Goal: Information Seeking & Learning: Learn about a topic

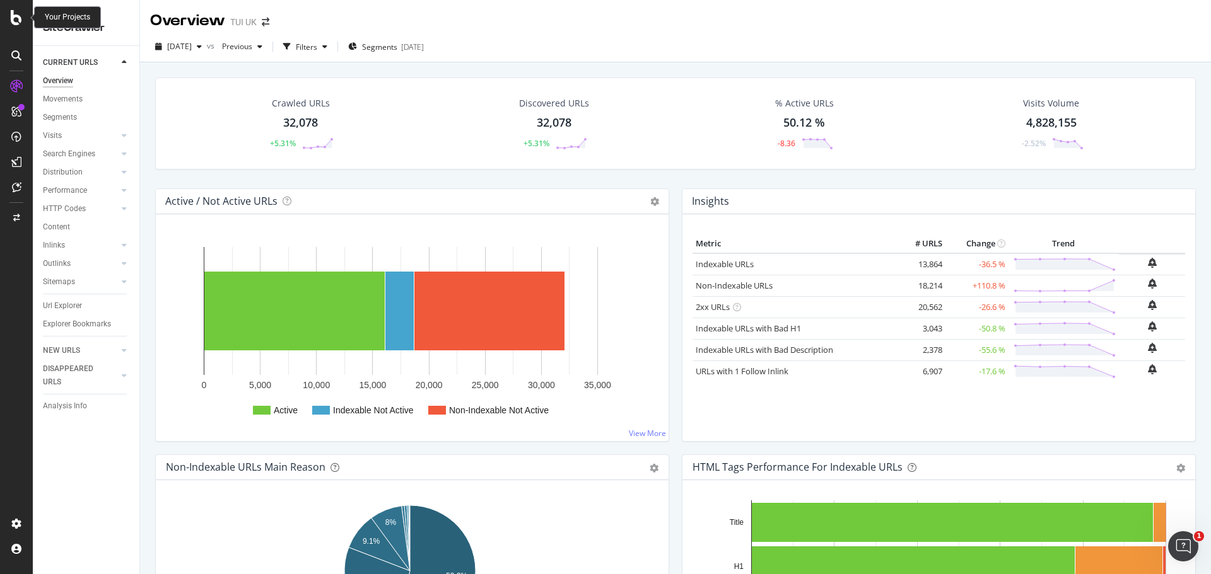
click at [15, 19] on icon at bounding box center [16, 17] width 11 height 15
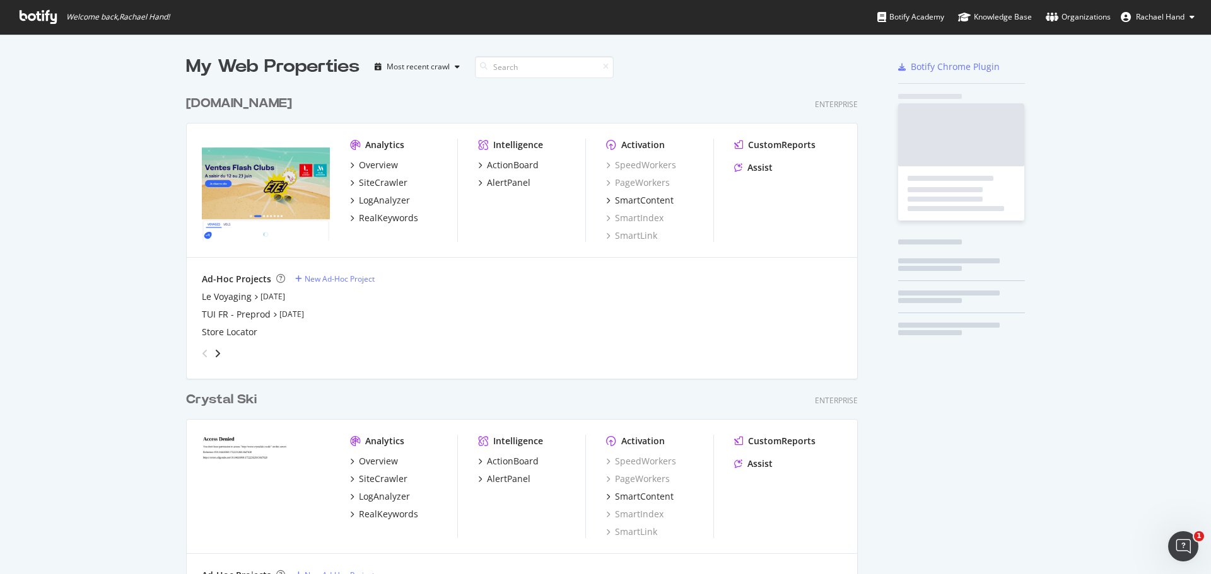
scroll to position [565, 1192]
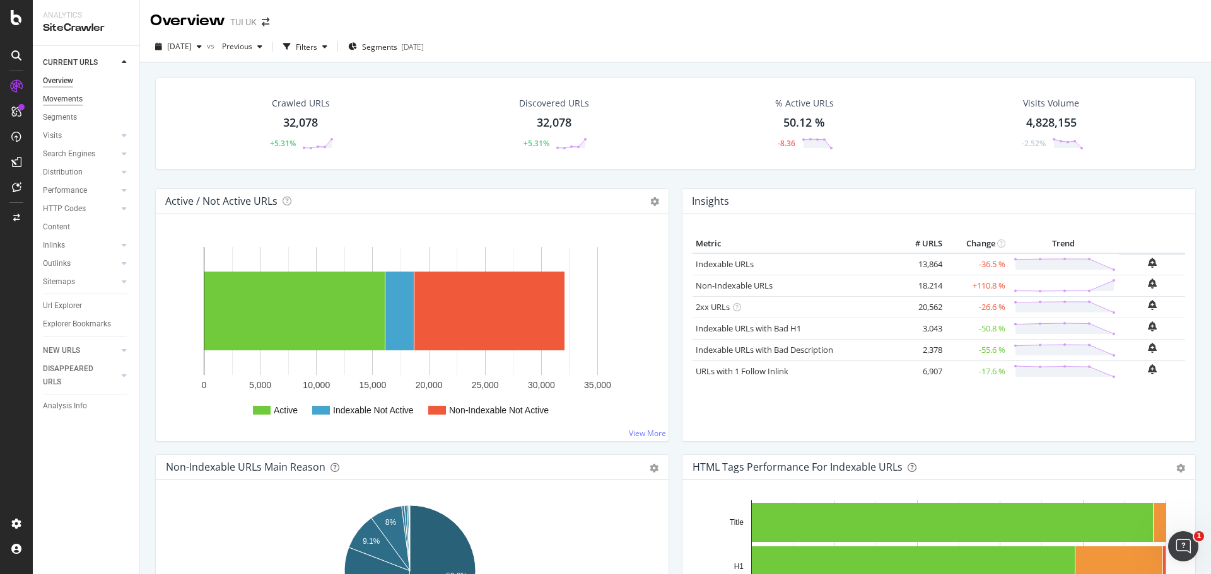
click at [68, 103] on div "Movements" at bounding box center [63, 99] width 40 height 13
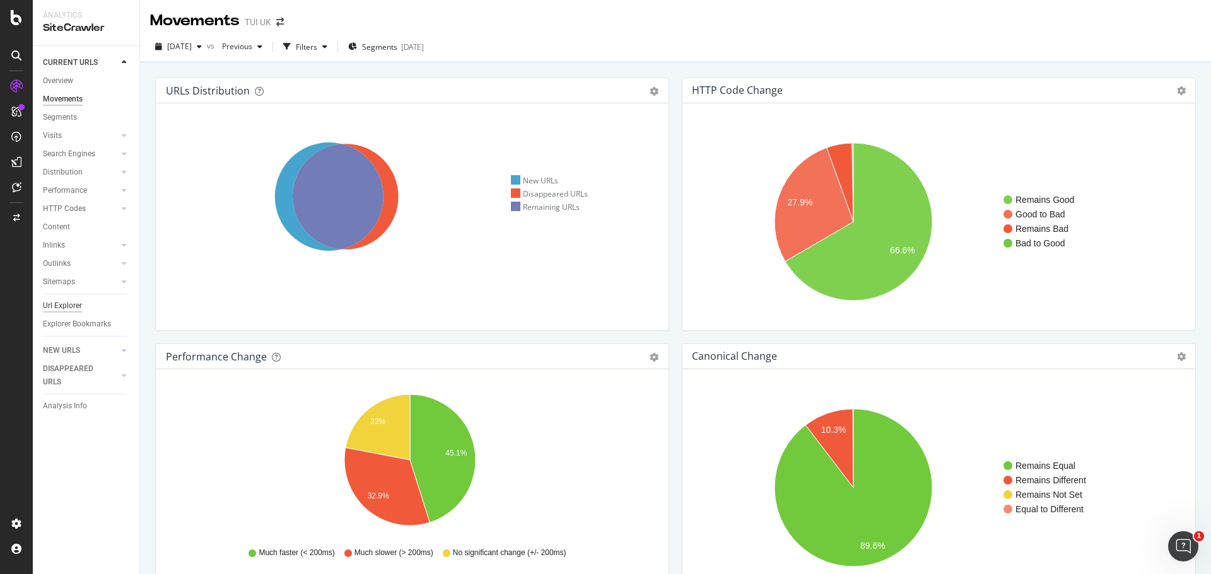
click at [67, 305] on div "Url Explorer" at bounding box center [62, 305] width 39 height 13
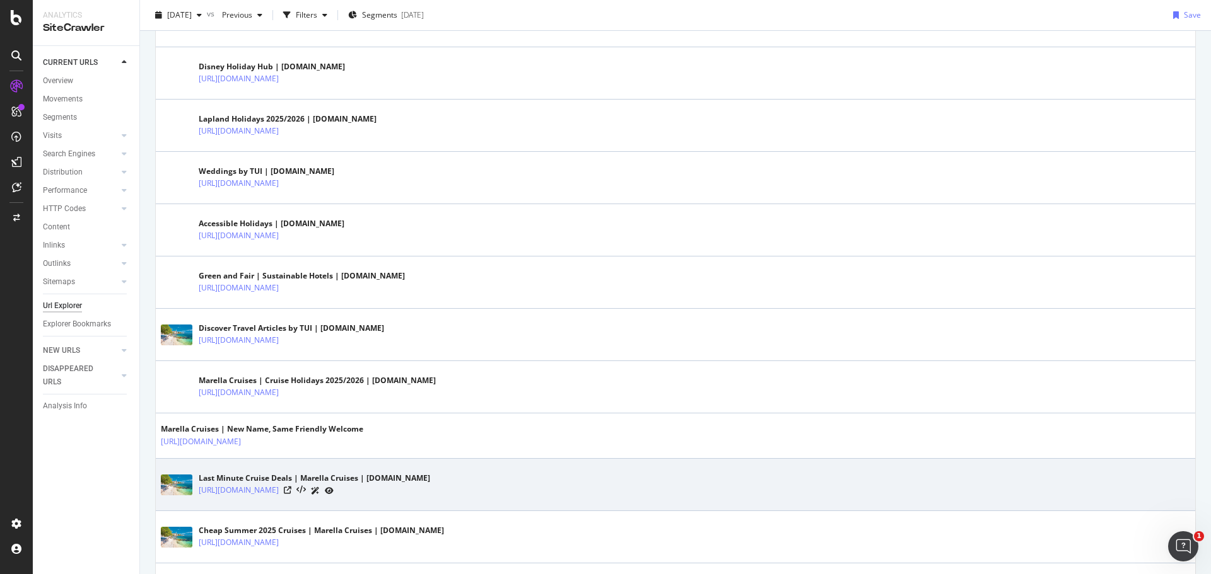
scroll to position [1387, 0]
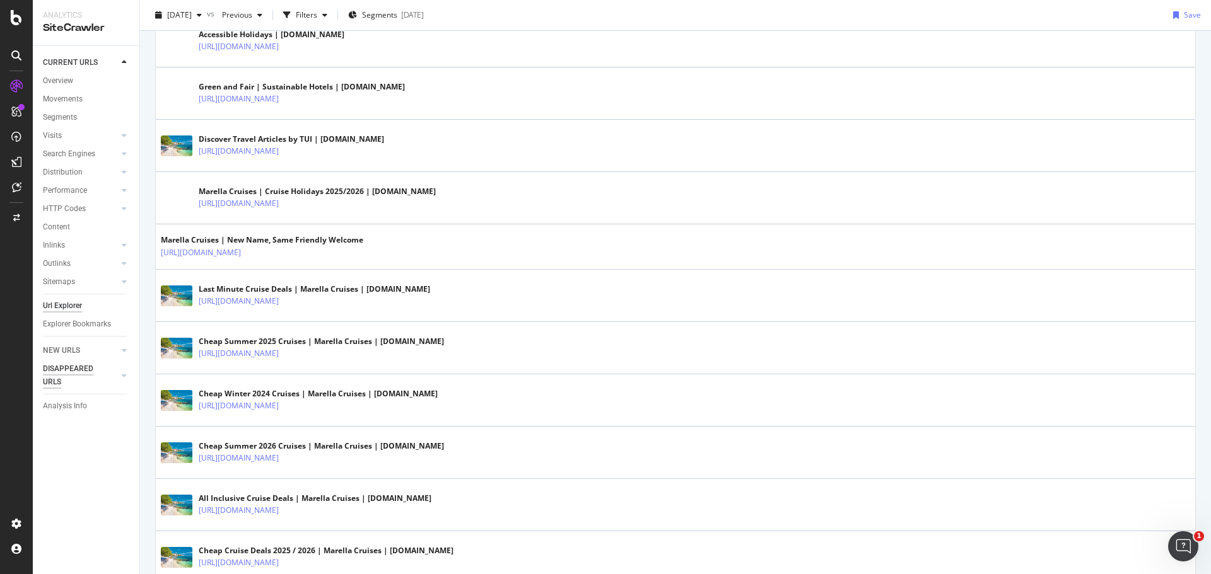
click at [124, 349] on icon at bounding box center [124, 351] width 5 height 8
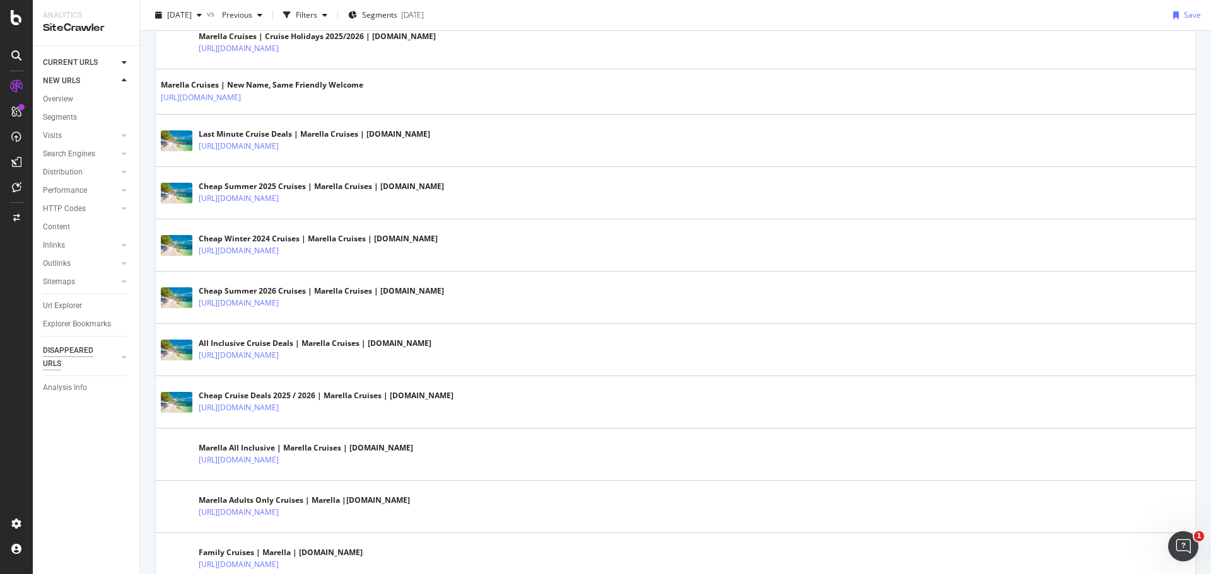
scroll to position [2347, 0]
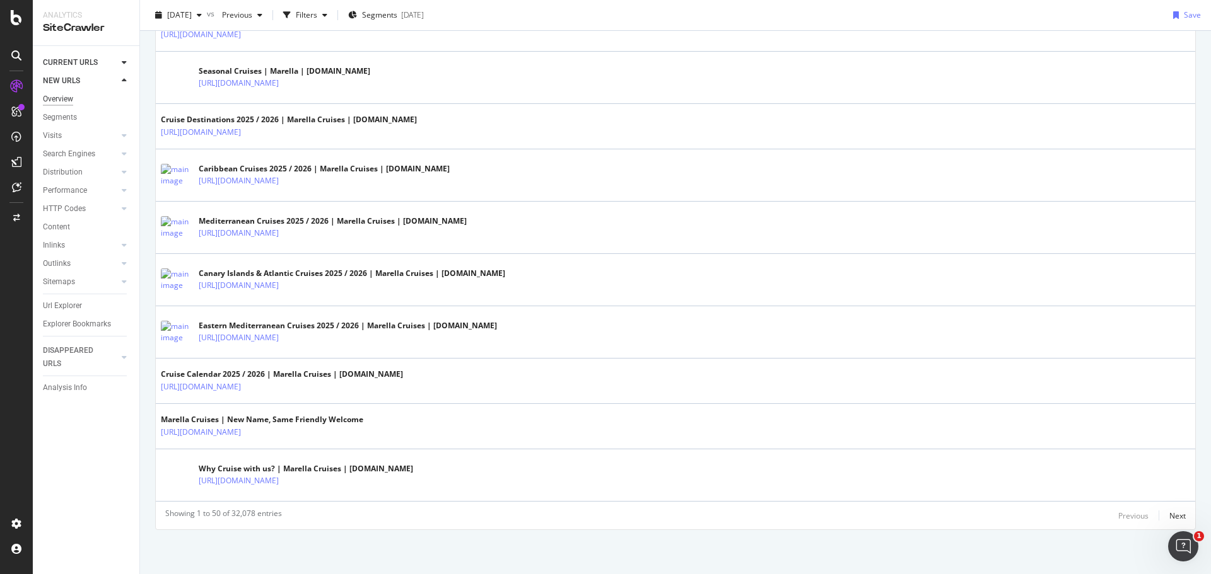
click at [51, 100] on div "Overview" at bounding box center [58, 99] width 30 height 13
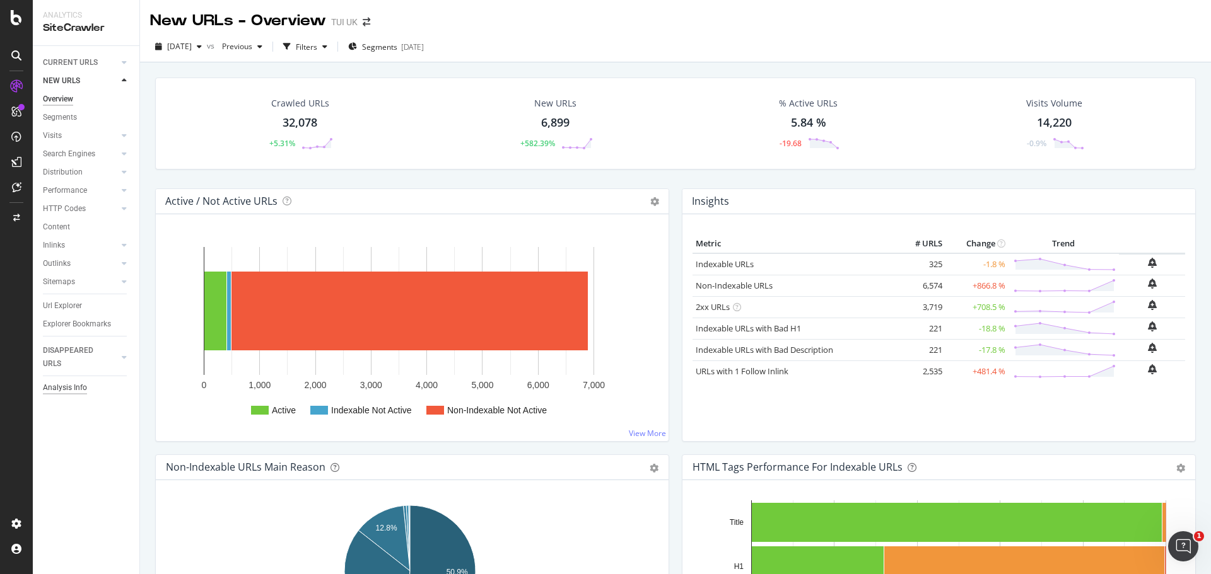
click at [47, 389] on div "Analysis Info" at bounding box center [65, 387] width 44 height 13
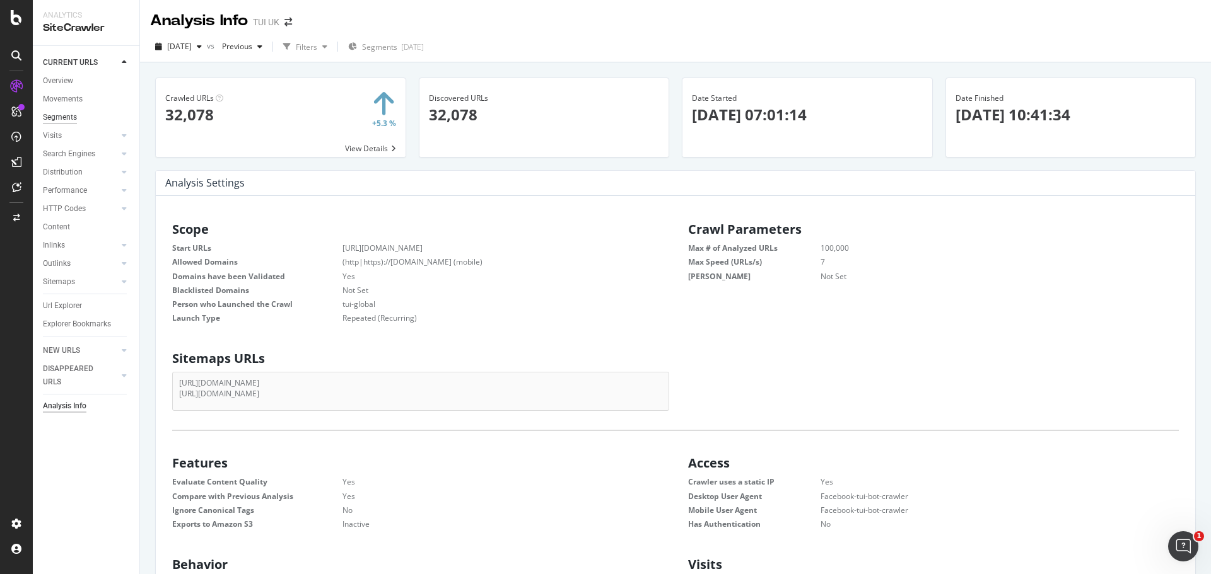
click at [58, 120] on div "Segments" at bounding box center [60, 117] width 34 height 13
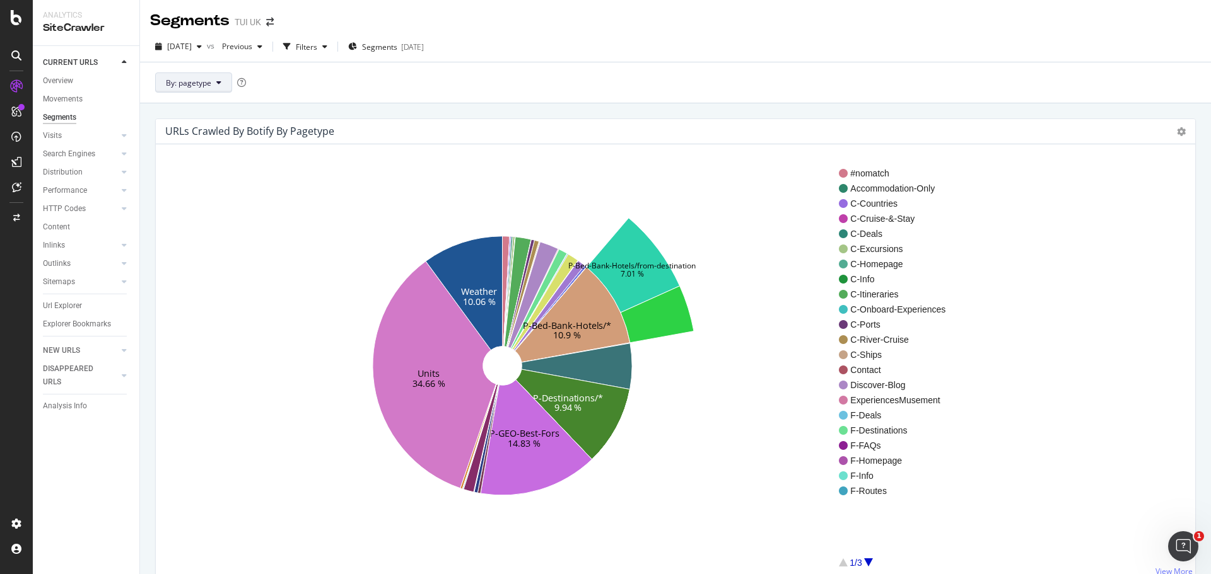
click at [204, 81] on span "By: pagetype" at bounding box center [188, 83] width 45 height 11
click at [412, 74] on div "By: pagetype" at bounding box center [675, 82] width 1071 height 41
click at [252, 47] on span "Previous" at bounding box center [234, 46] width 35 height 11
click at [289, 110] on div "[DATE]" at bounding box center [278, 115] width 64 height 11
click at [252, 50] on span "Previous" at bounding box center [234, 46] width 35 height 11
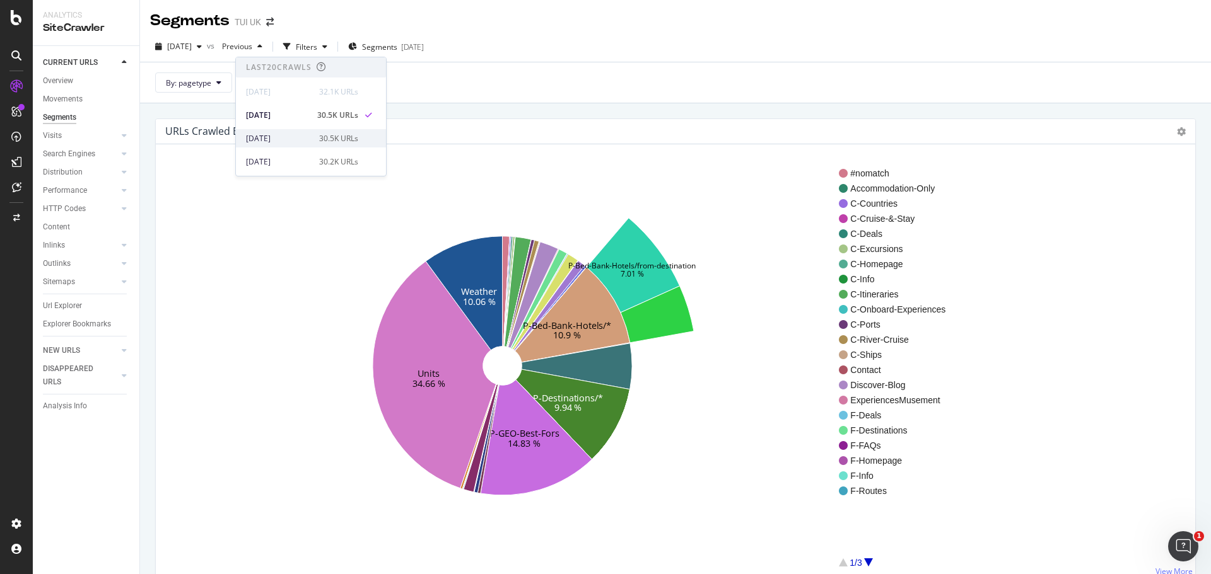
click at [272, 139] on div "[DATE]" at bounding box center [279, 138] width 66 height 11
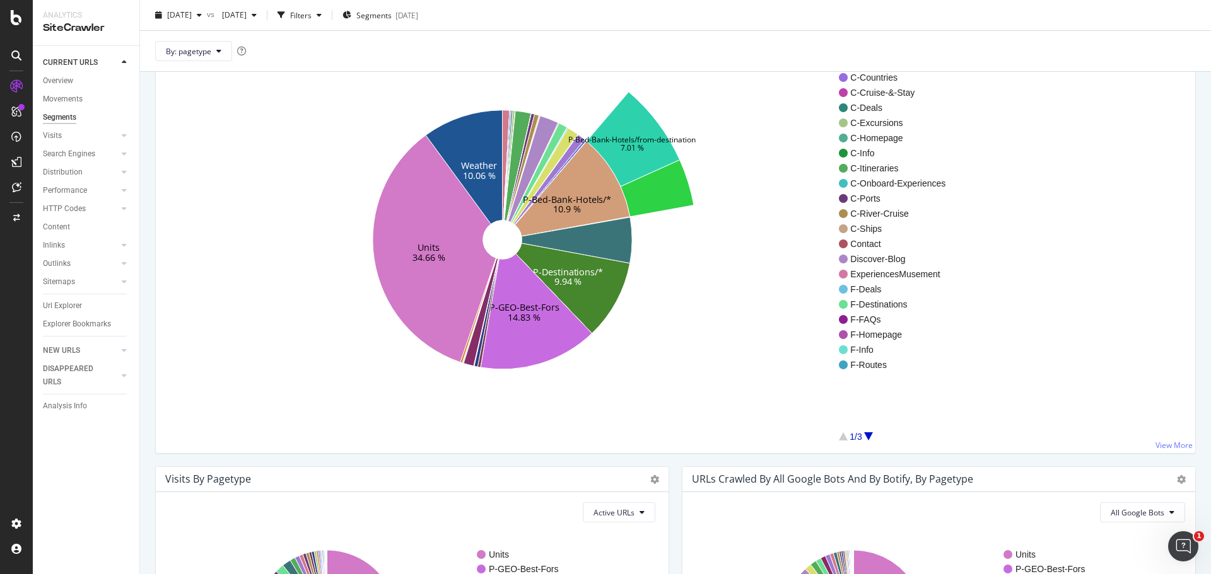
scroll to position [63, 0]
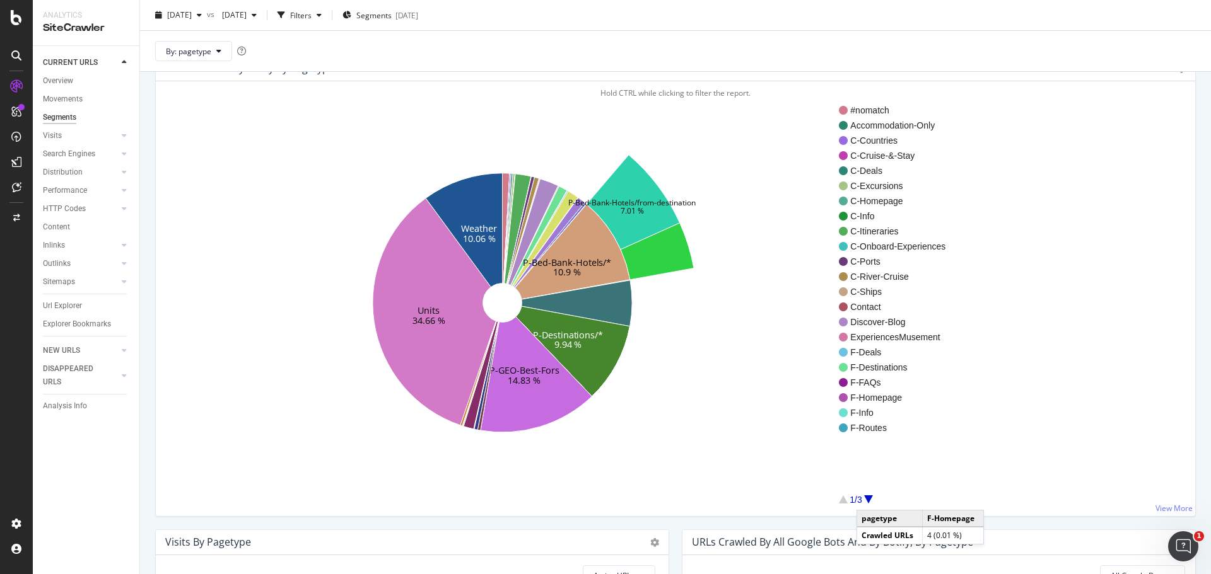
click at [869, 497] on div at bounding box center [868, 500] width 9 height 8
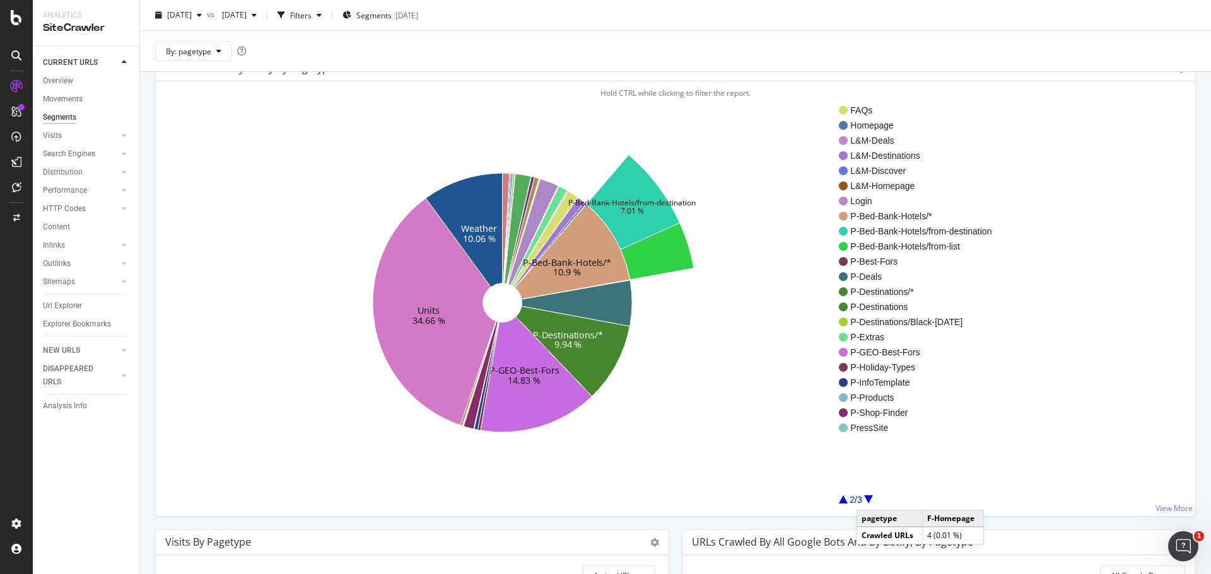
click at [869, 497] on div at bounding box center [868, 500] width 9 height 8
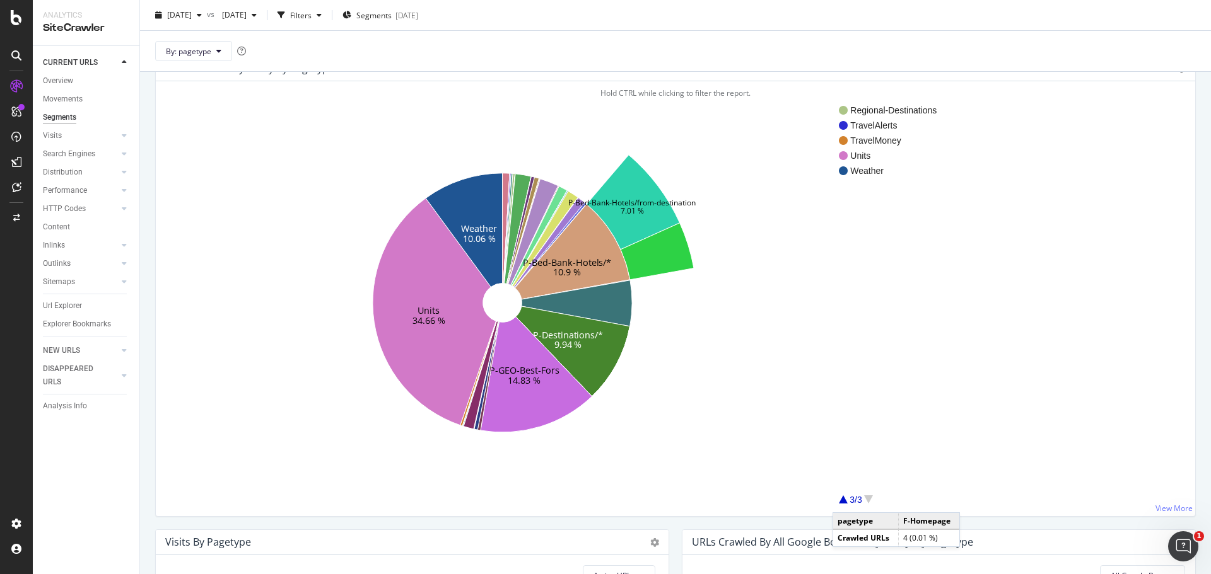
click at [847, 500] on div at bounding box center [843, 500] width 9 height 8
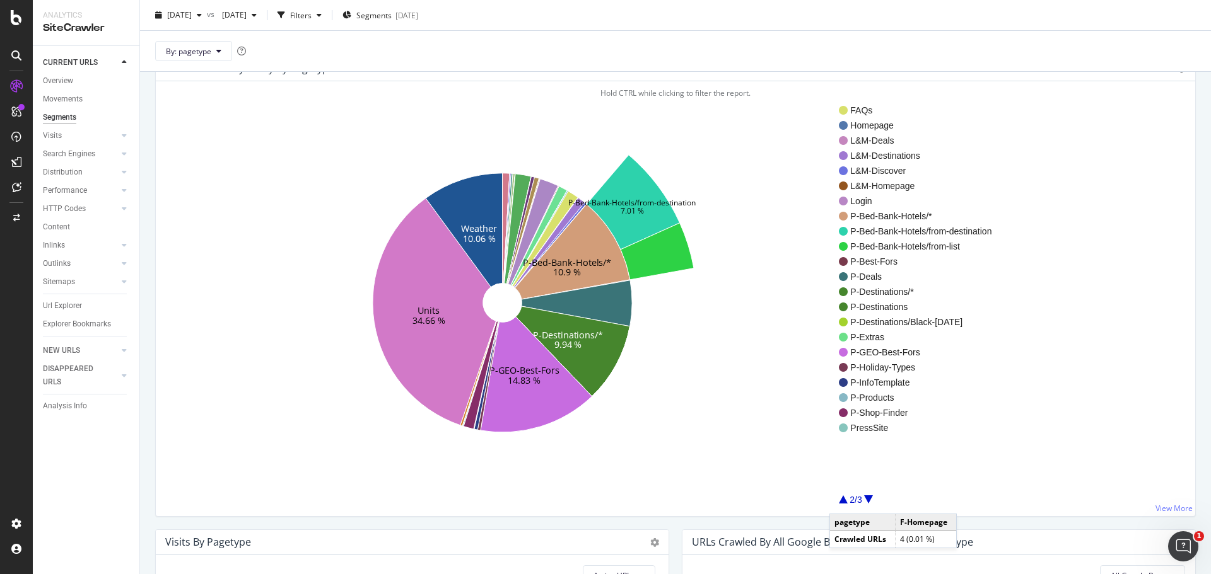
click at [842, 501] on div at bounding box center [843, 500] width 9 height 8
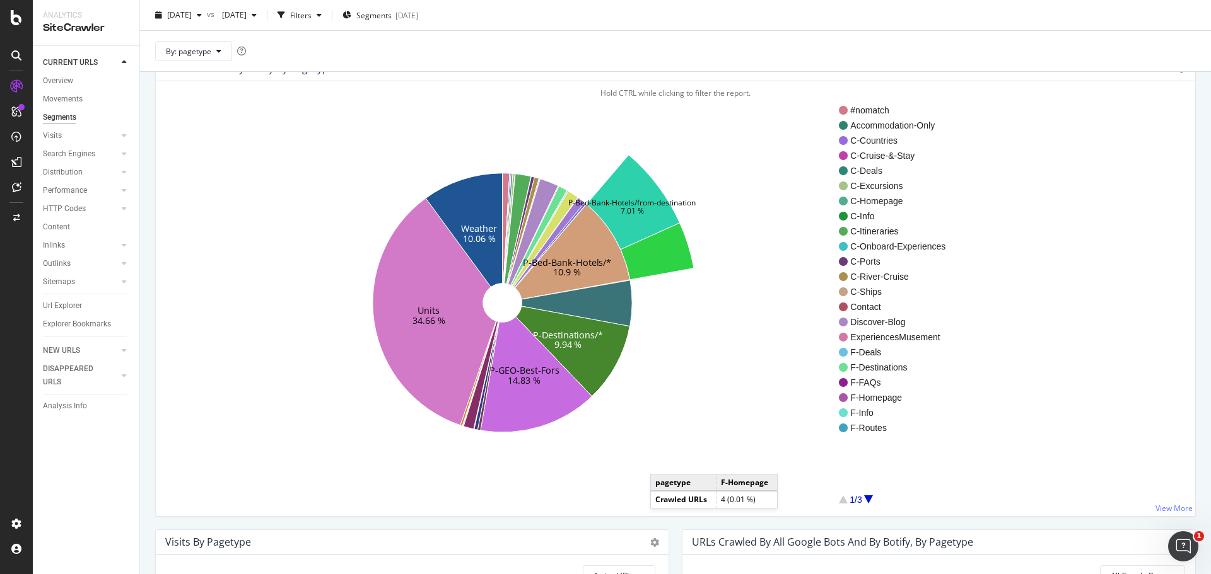
scroll to position [0, 0]
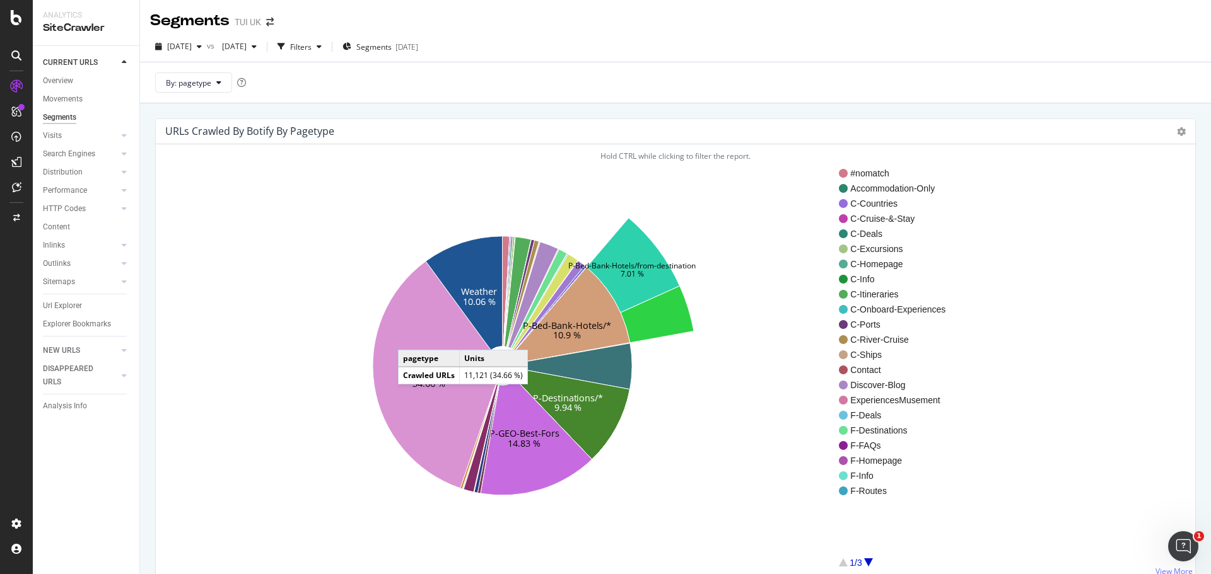
click at [410, 337] on icon at bounding box center [435, 374] width 124 height 227
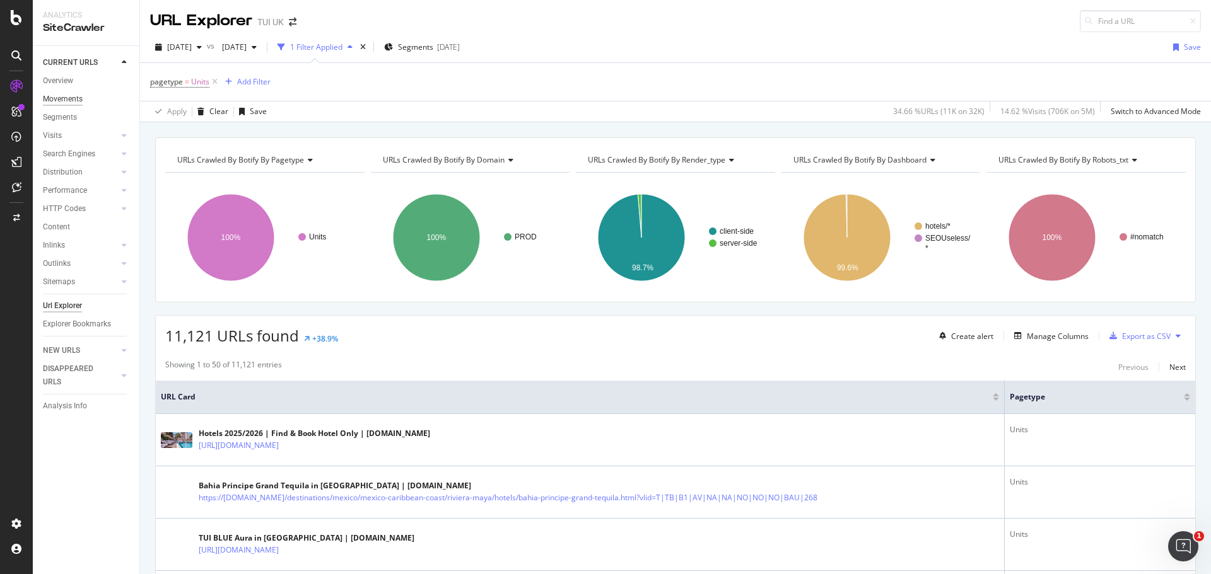
click at [71, 95] on div "Movements" at bounding box center [63, 99] width 40 height 13
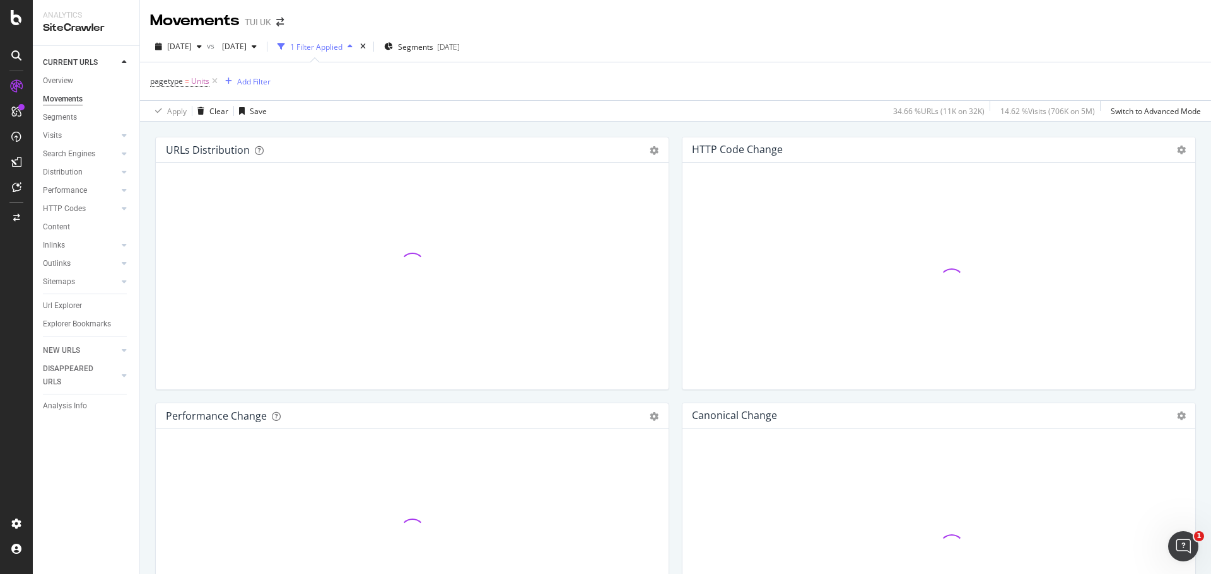
click at [342, 47] on div "1 Filter Applied" at bounding box center [316, 47] width 52 height 11
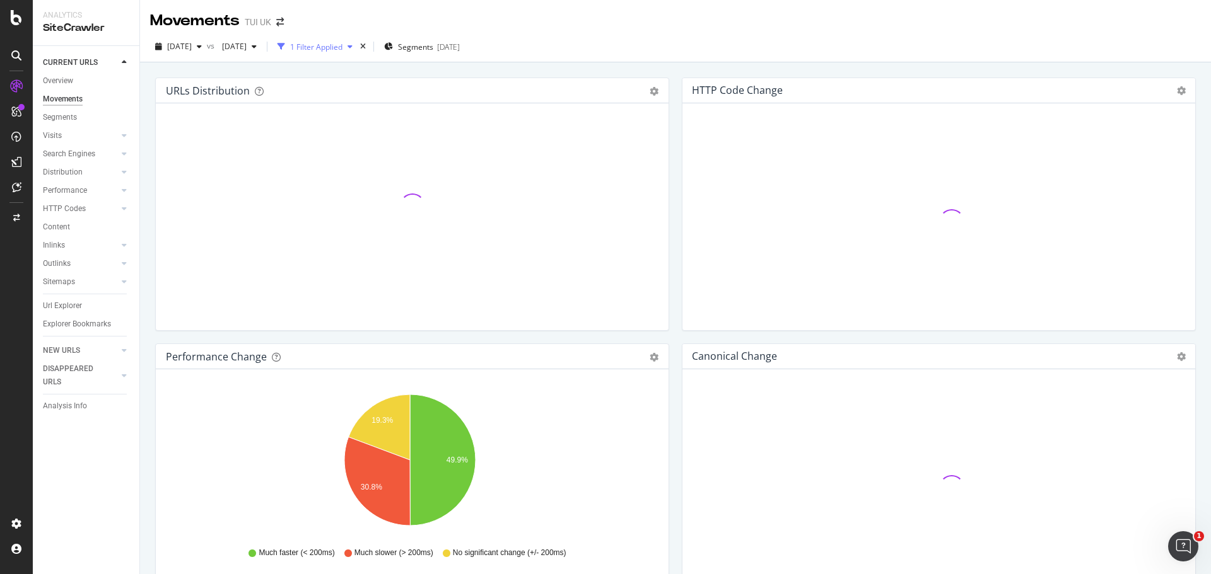
click at [357, 47] on div "button" at bounding box center [349, 47] width 15 height 8
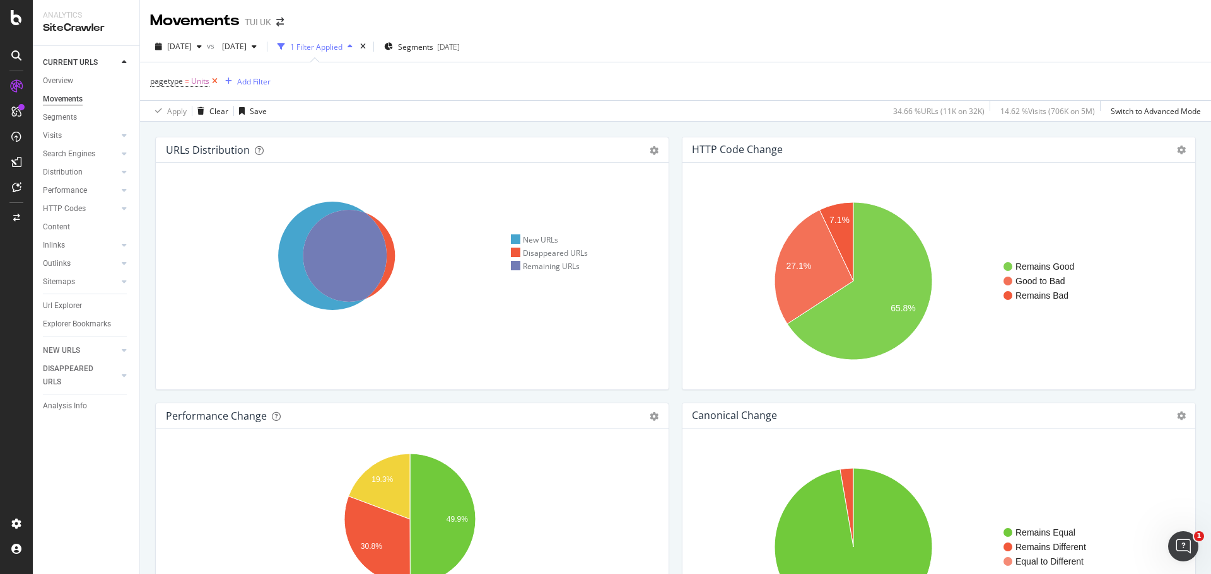
click at [216, 80] on icon at bounding box center [214, 81] width 11 height 13
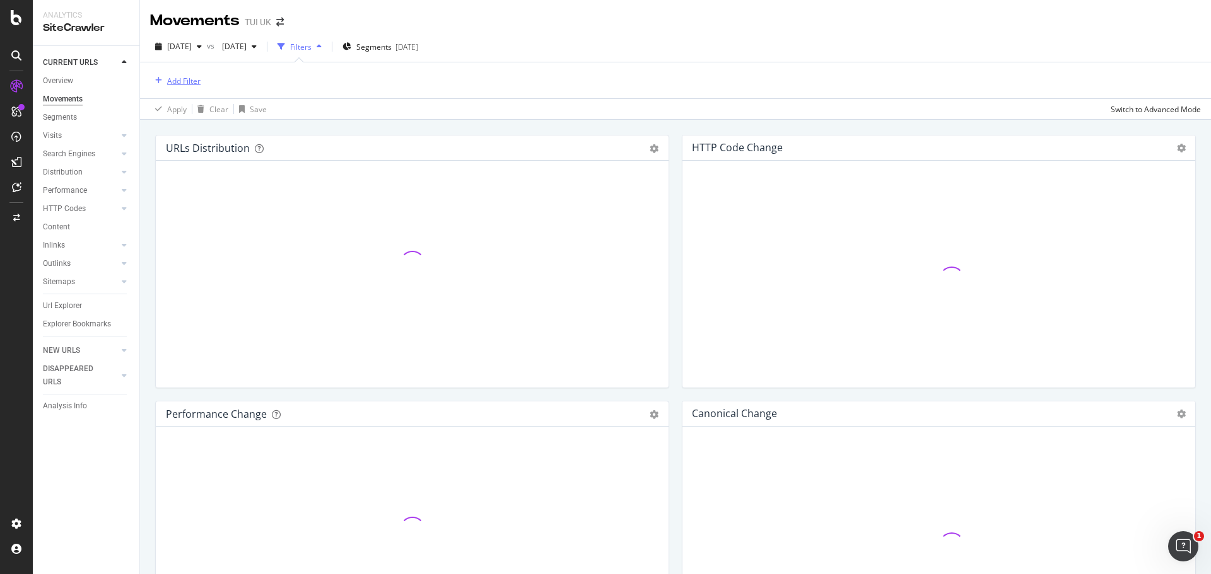
click at [190, 81] on div "Add Filter" at bounding box center [183, 81] width 33 height 11
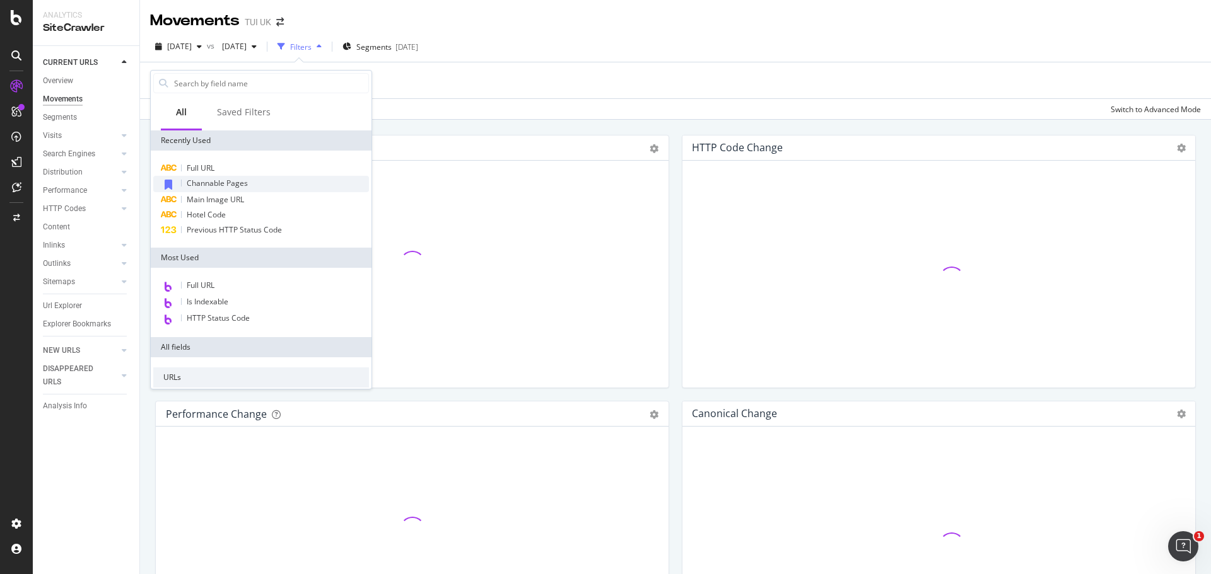
click at [216, 183] on span "Channable Pages" at bounding box center [217, 183] width 61 height 11
